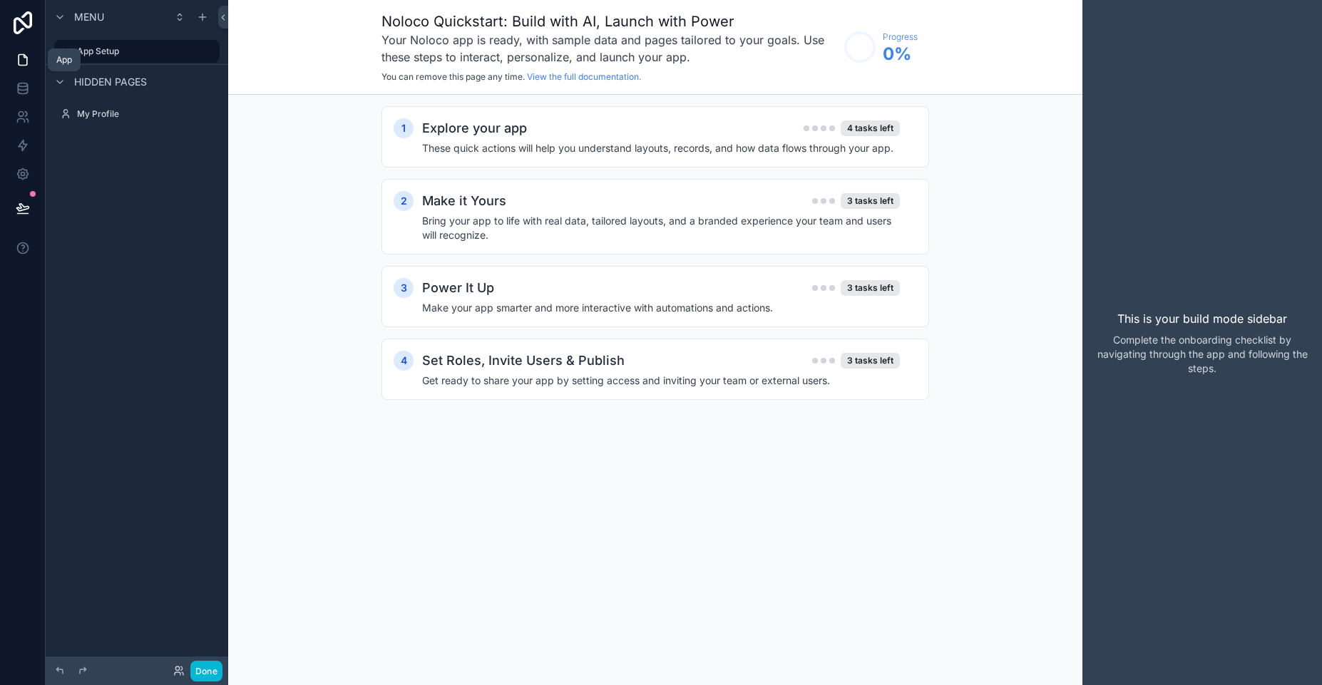
click at [25, 53] on icon at bounding box center [23, 60] width 14 height 14
click at [96, 53] on label "App Setup" at bounding box center [134, 51] width 114 height 11
drag, startPoint x: 47, startPoint y: 54, endPoint x: 55, endPoint y: 88, distance: 35.1
click at [55, 88] on div "Menu App Setup Hidden pages My Profile" at bounding box center [137, 69] width 183 height 138
click at [57, 73] on div "scrollable content" at bounding box center [59, 81] width 17 height 17
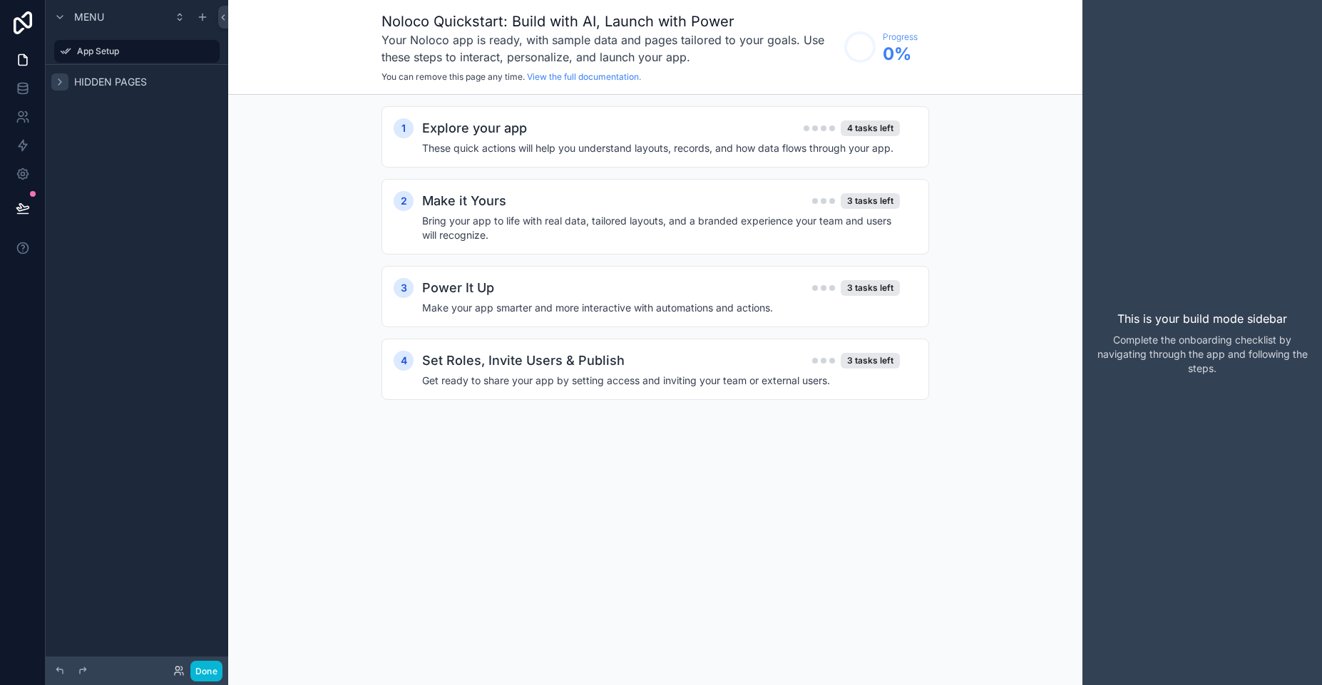
click at [58, 82] on icon "scrollable content" at bounding box center [59, 81] width 11 height 11
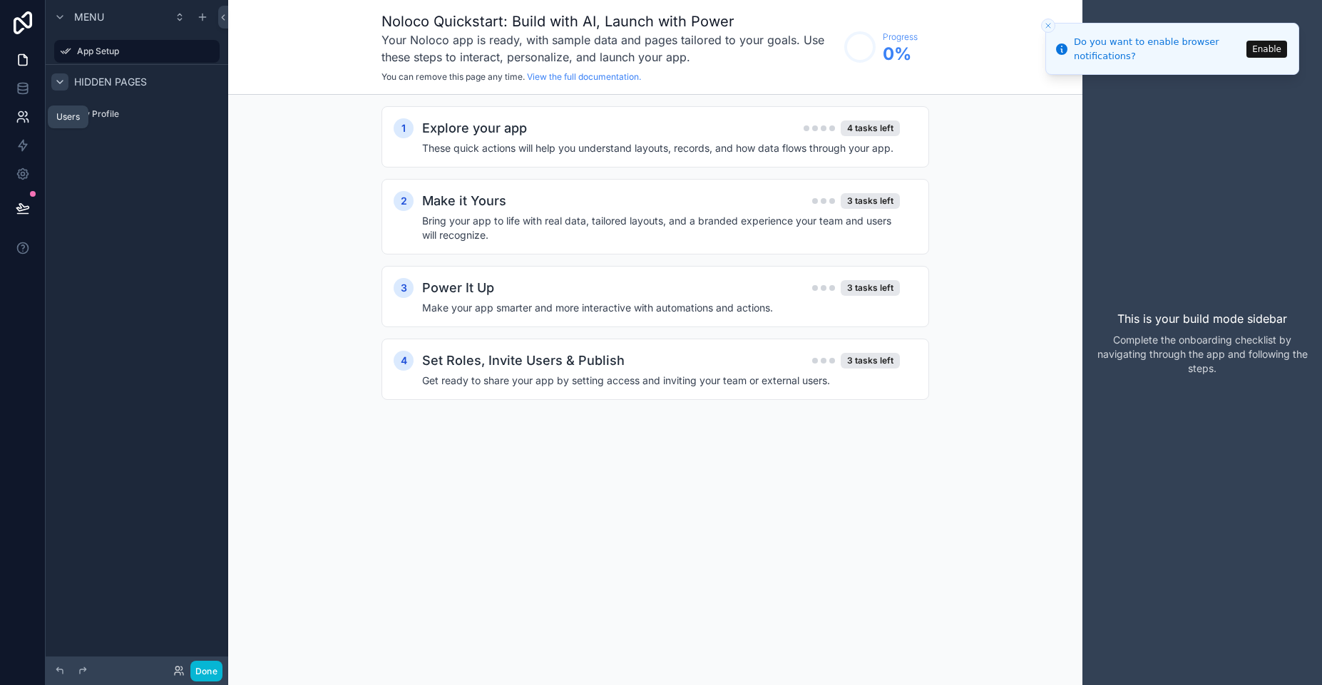
click at [19, 116] on icon at bounding box center [21, 114] width 5 height 5
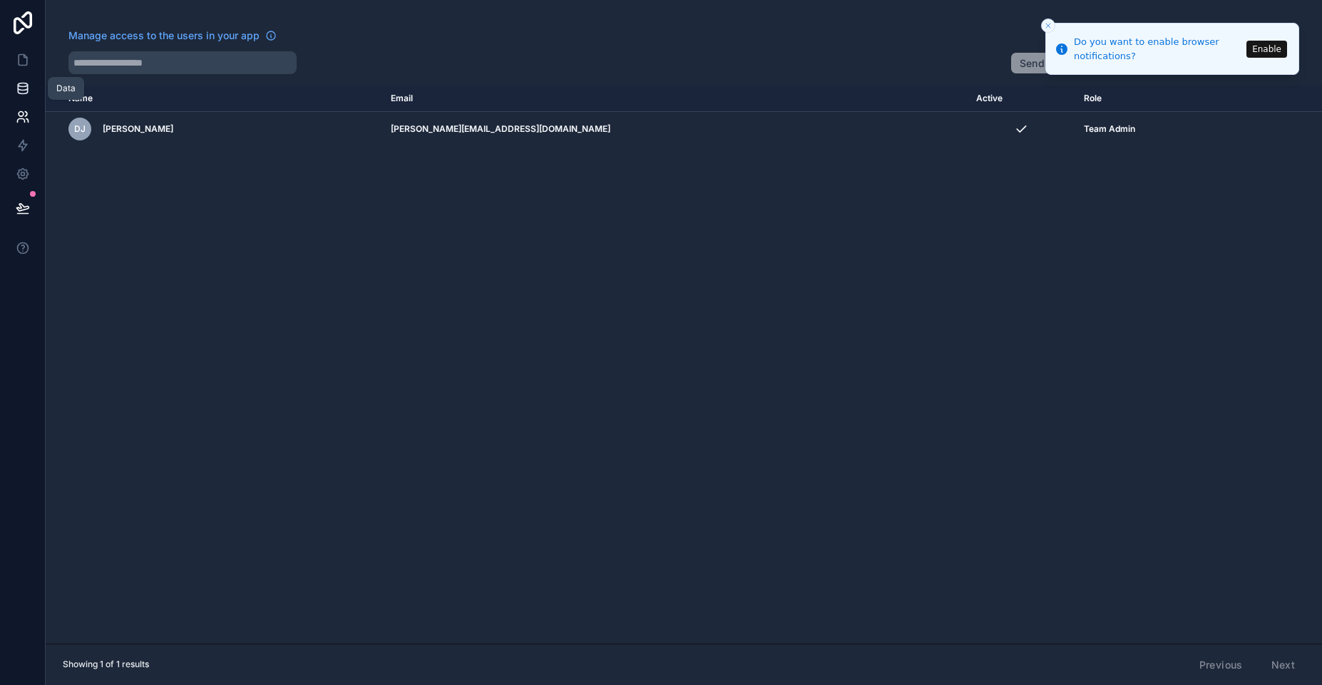
click at [18, 88] on icon at bounding box center [22, 88] width 9 height 6
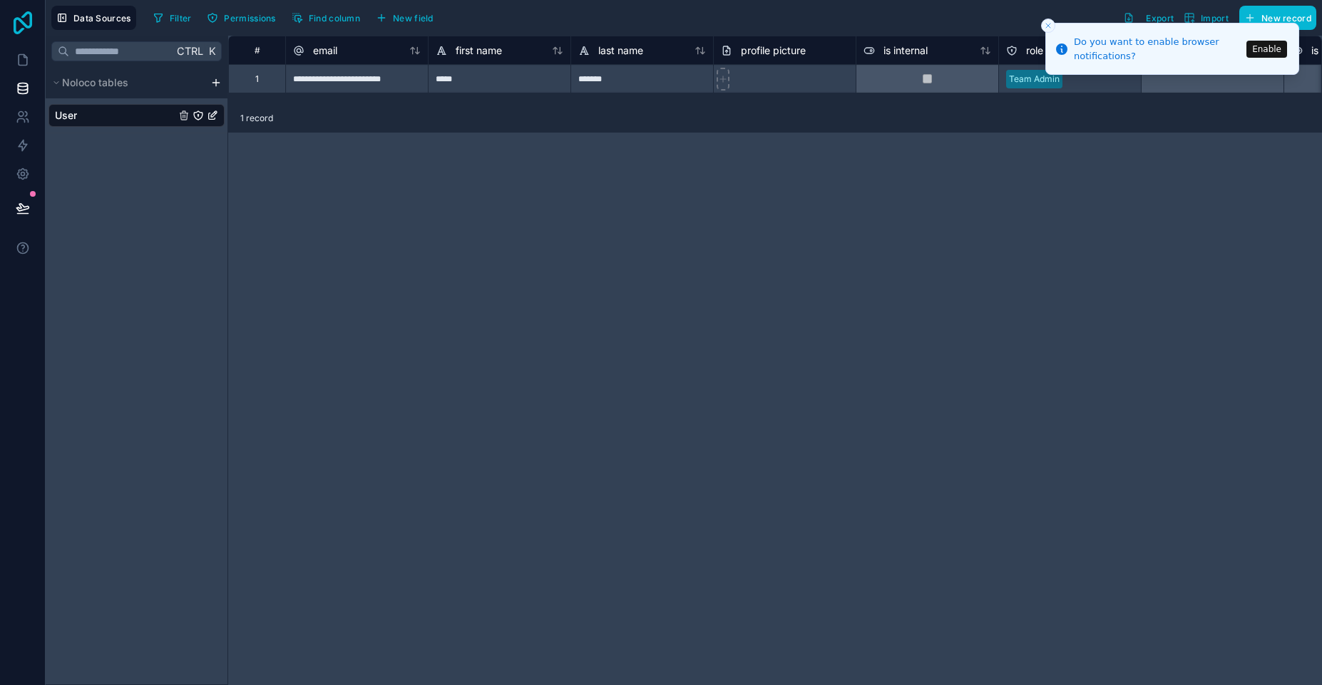
click at [24, 26] on icon at bounding box center [23, 22] width 29 height 23
